Goal: Transaction & Acquisition: Purchase product/service

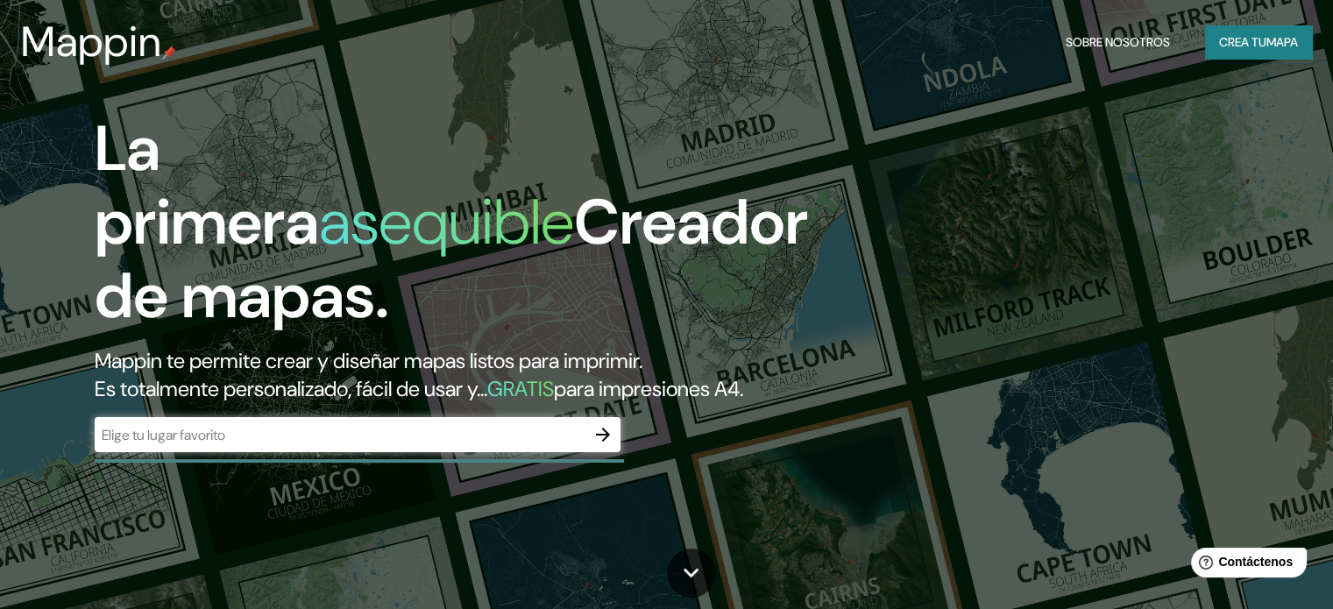
click at [529, 449] on div "​" at bounding box center [358, 434] width 526 height 35
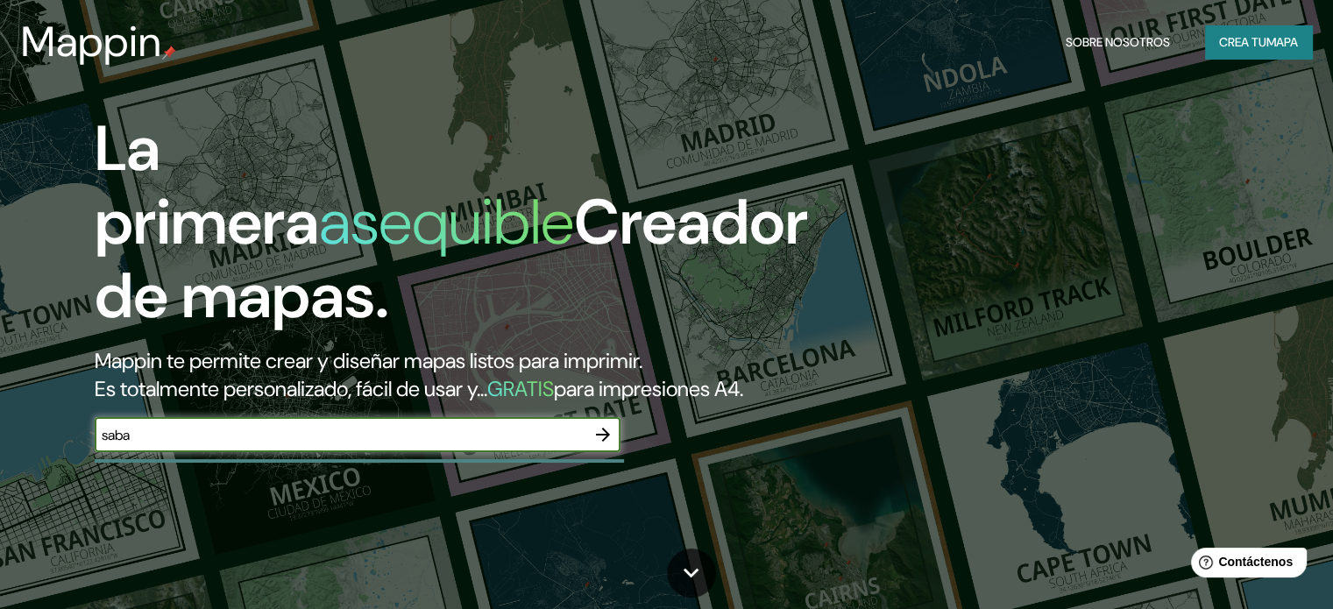
type input "saba"
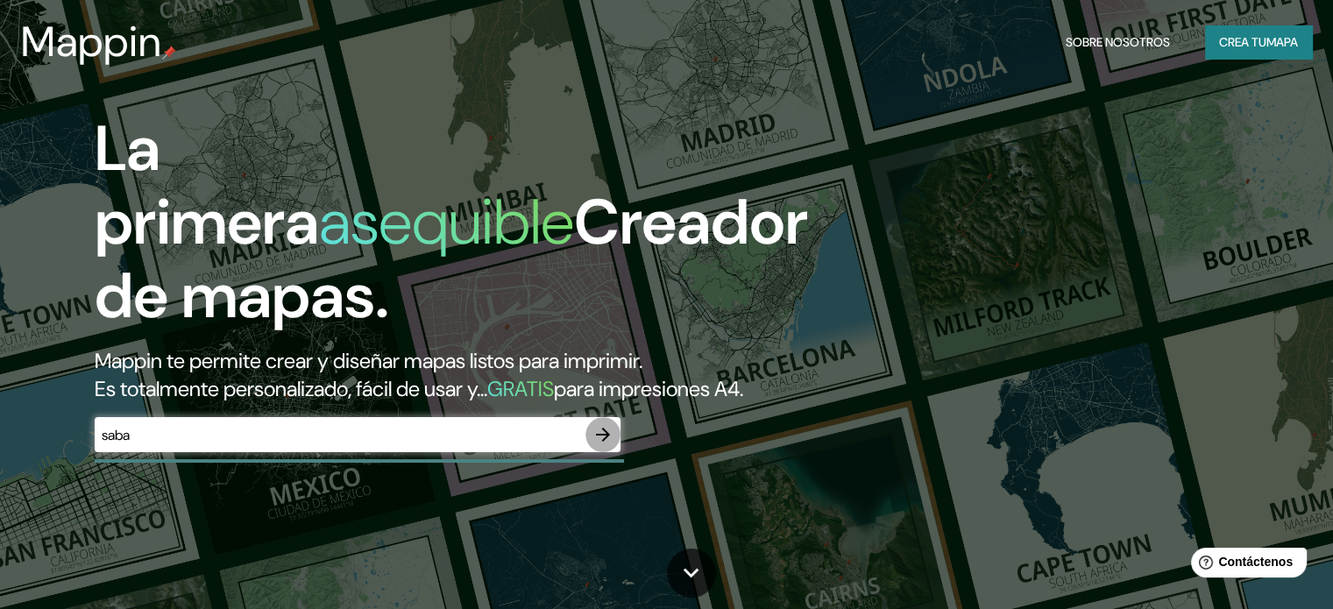
click at [604, 442] on icon "button" at bounding box center [603, 435] width 14 height 14
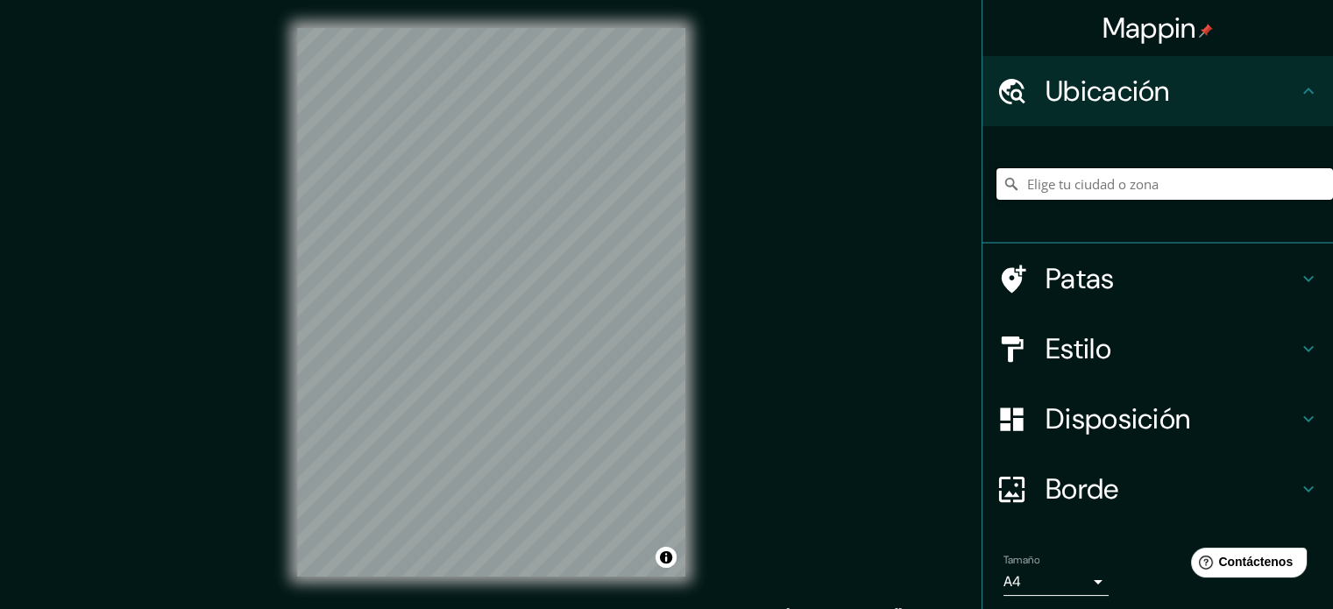
click at [1104, 174] on input "Elige tu ciudad o zona" at bounding box center [1165, 184] width 337 height 32
type input "[GEOGRAPHIC_DATA], [GEOGRAPHIC_DATA], [GEOGRAPHIC_DATA]"
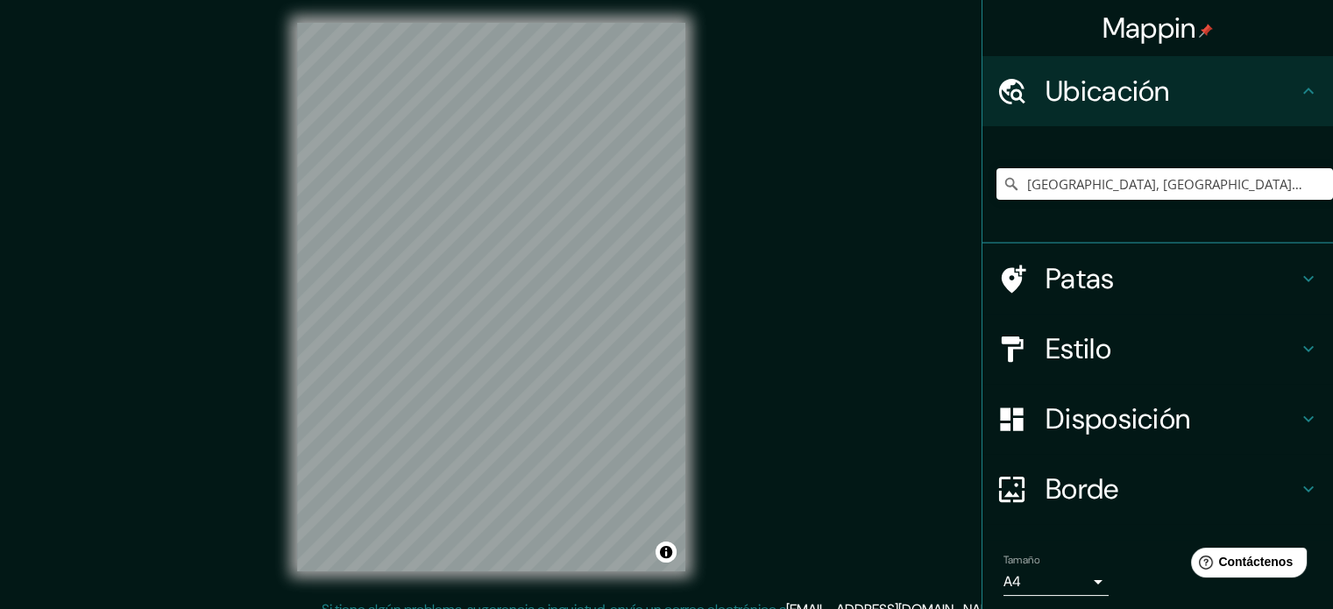
scroll to position [7, 0]
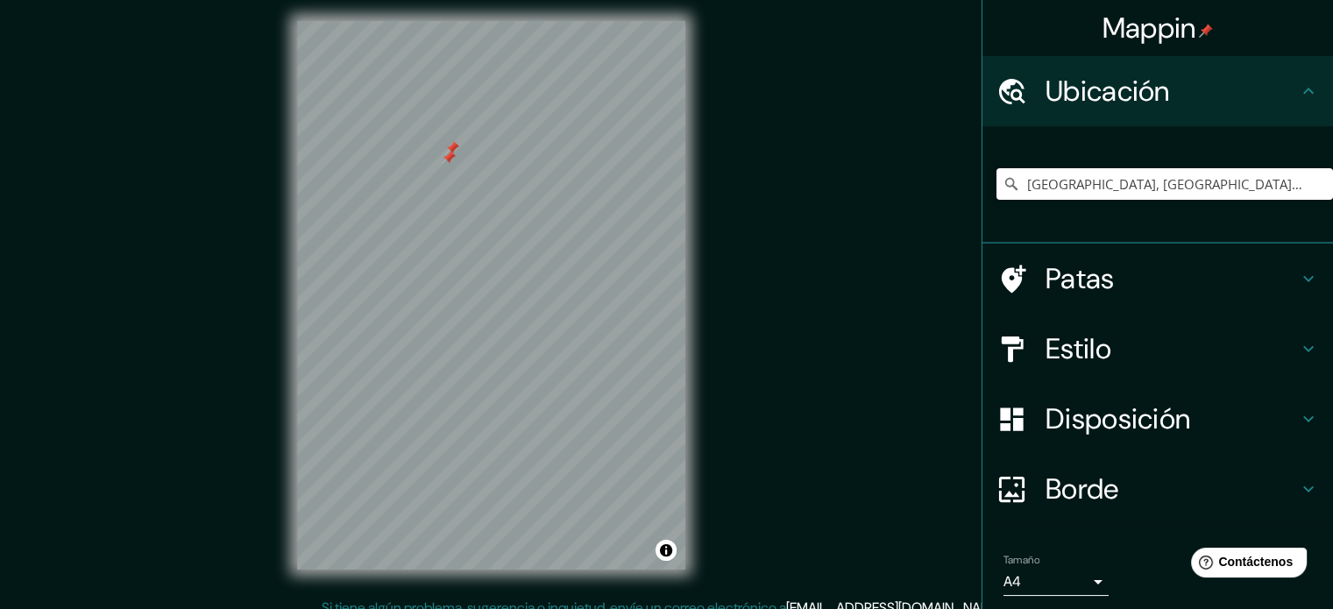
click at [442, 164] on div at bounding box center [449, 158] width 14 height 14
drag, startPoint x: 464, startPoint y: 157, endPoint x: 480, endPoint y: 156, distance: 16.7
click at [480, 156] on div at bounding box center [480, 151] width 14 height 14
click at [459, 149] on div at bounding box center [458, 151] width 14 height 14
click at [451, 142] on div at bounding box center [452, 148] width 14 height 14
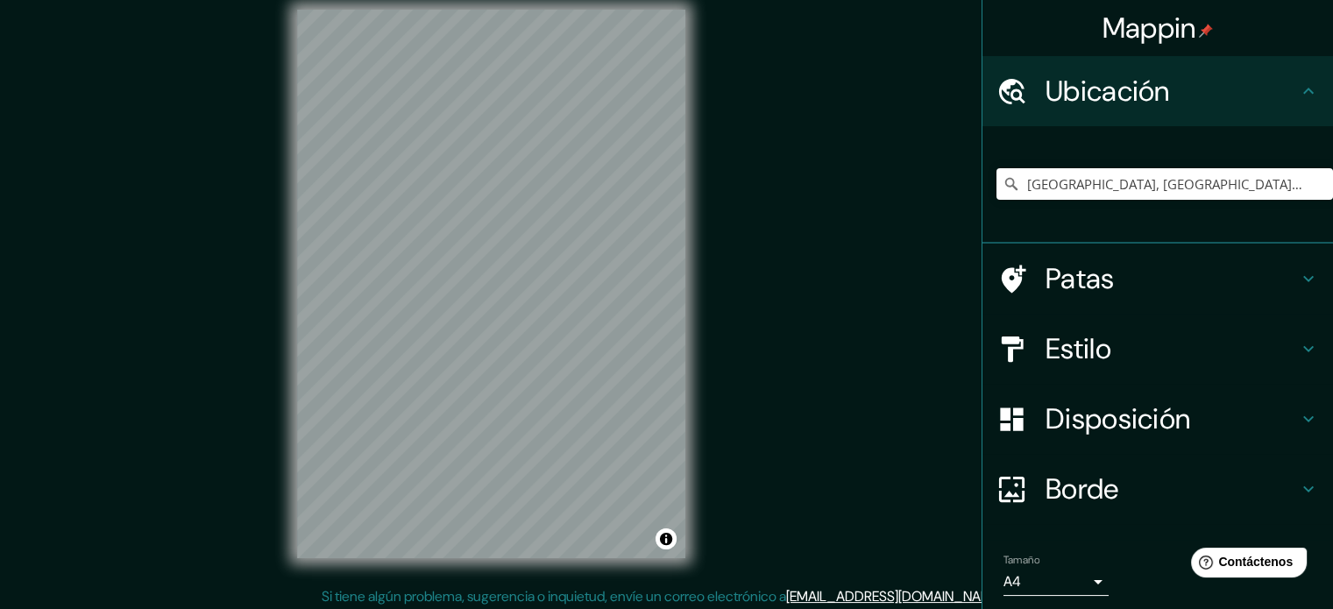
scroll to position [23, 0]
